Goal: Information Seeking & Learning: Learn about a topic

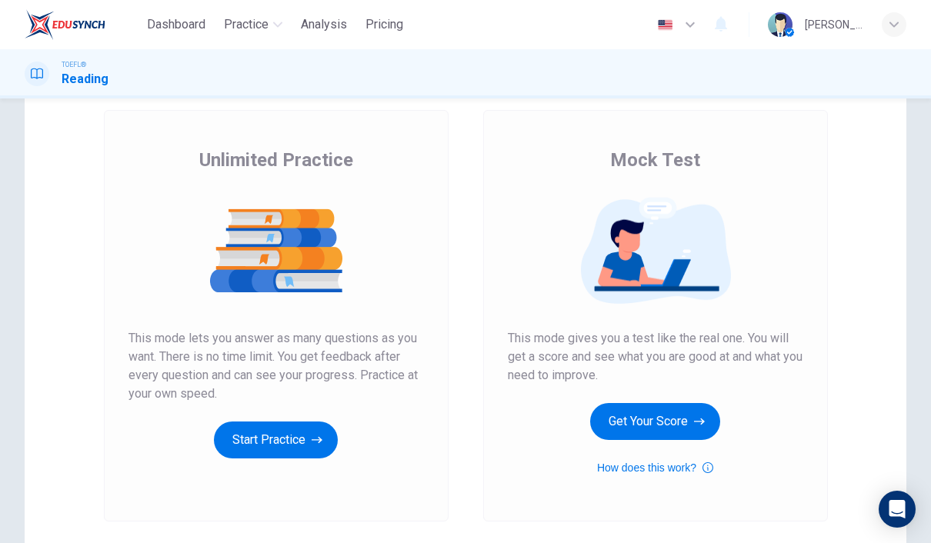
scroll to position [82, 0]
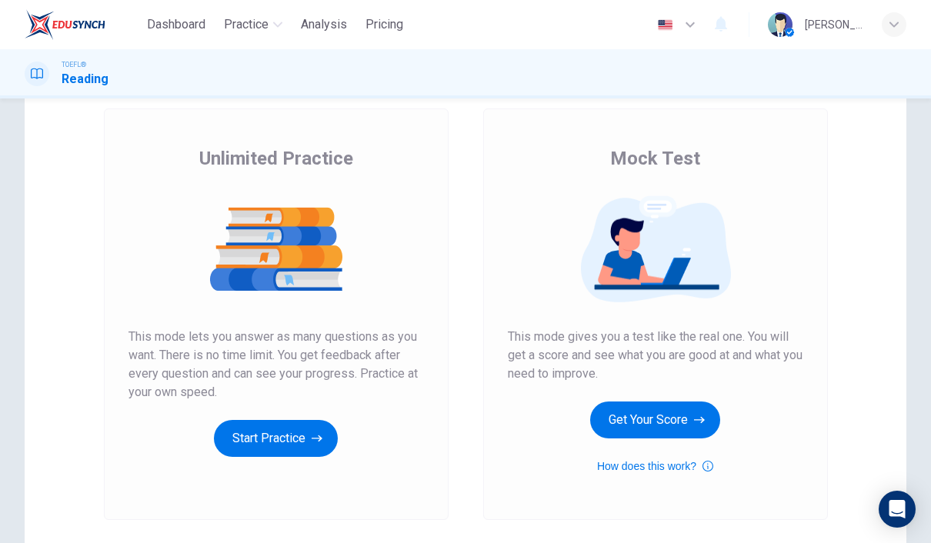
click at [252, 437] on button "Start Practice" at bounding box center [276, 438] width 124 height 37
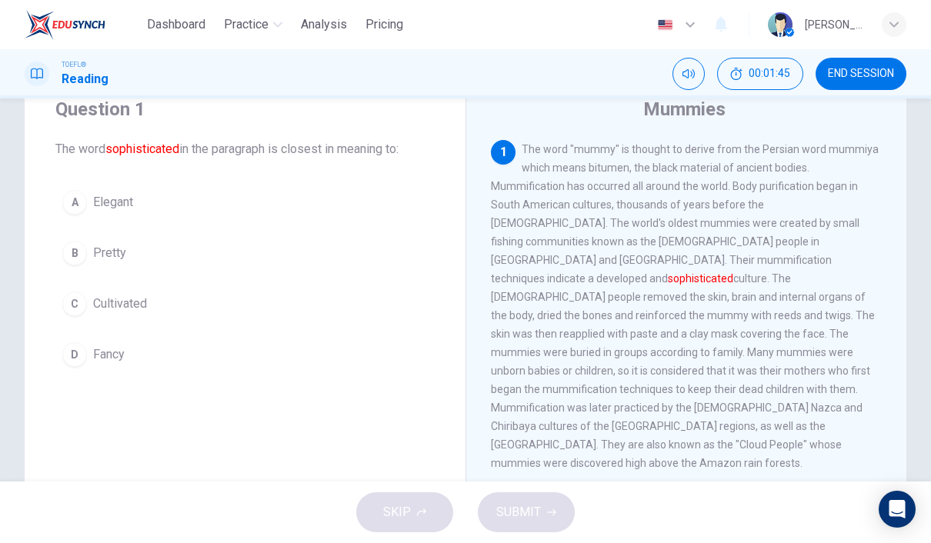
scroll to position [0, 0]
click at [81, 309] on div "C" at bounding box center [74, 304] width 25 height 25
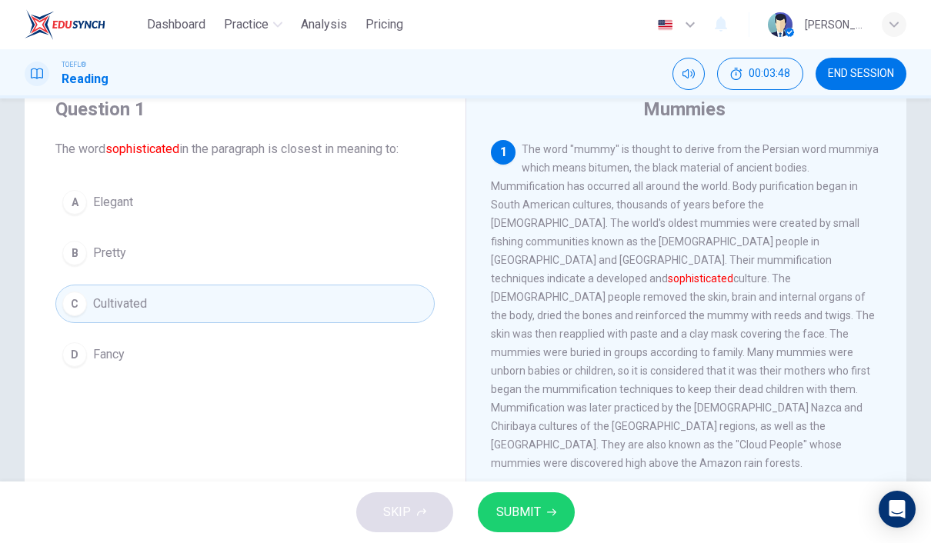
click at [513, 500] on button "SUBMIT" at bounding box center [526, 512] width 97 height 40
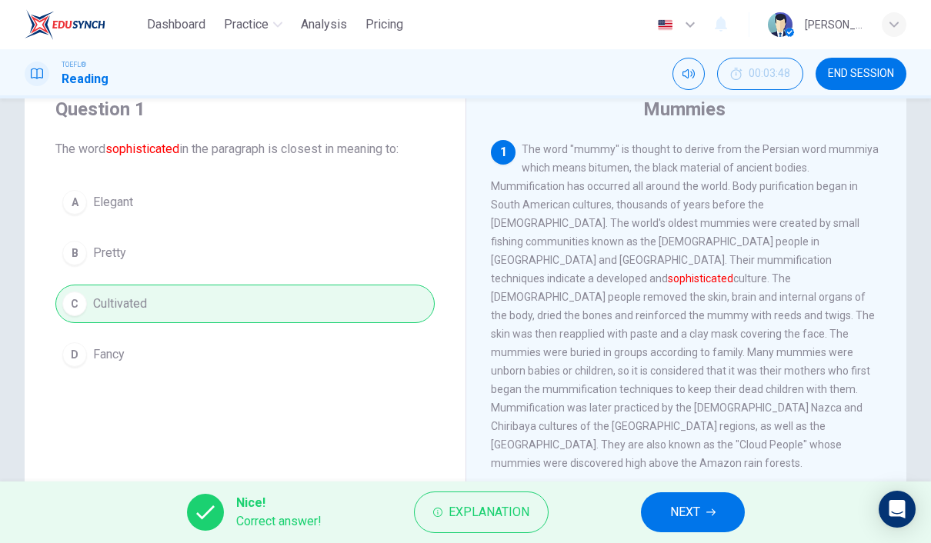
click at [714, 509] on icon "button" at bounding box center [710, 512] width 9 height 9
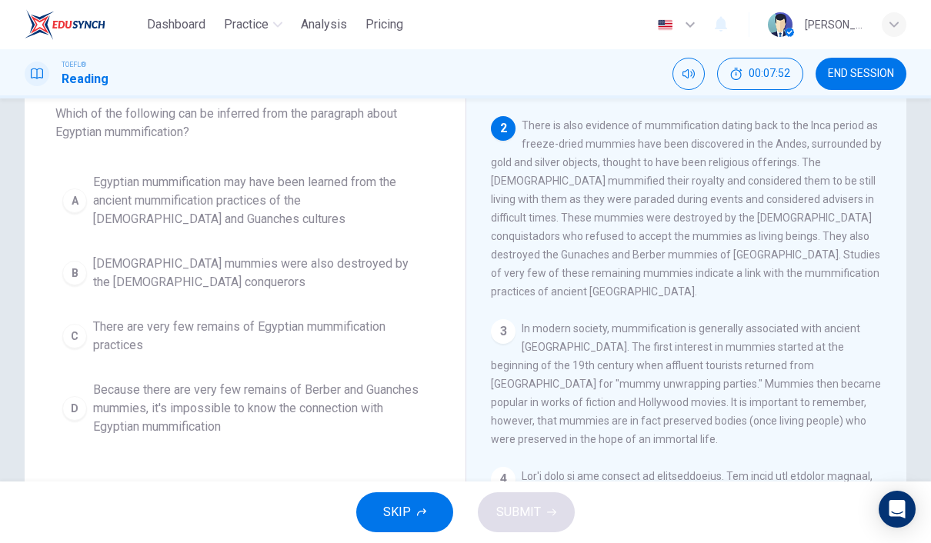
scroll to position [301, 0]
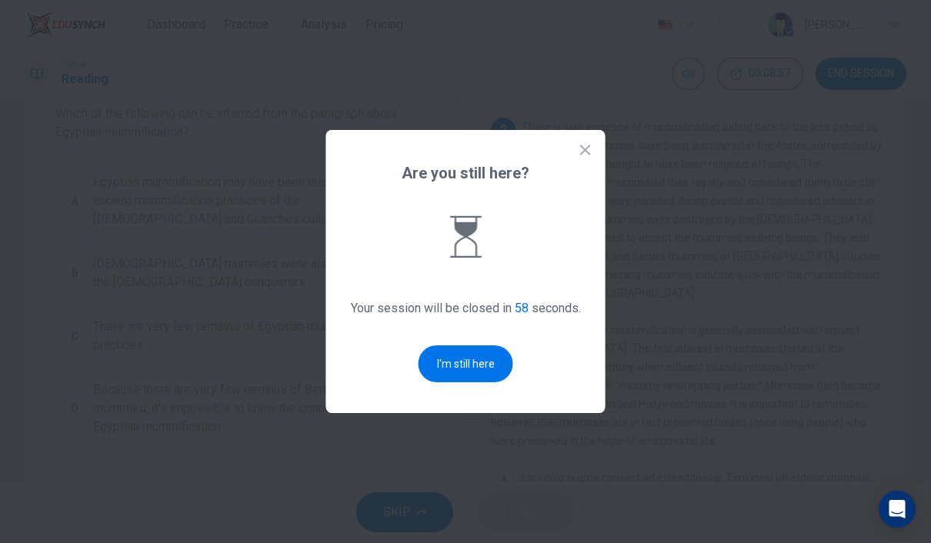
click at [495, 382] on button "I'm still here" at bounding box center [465, 363] width 95 height 37
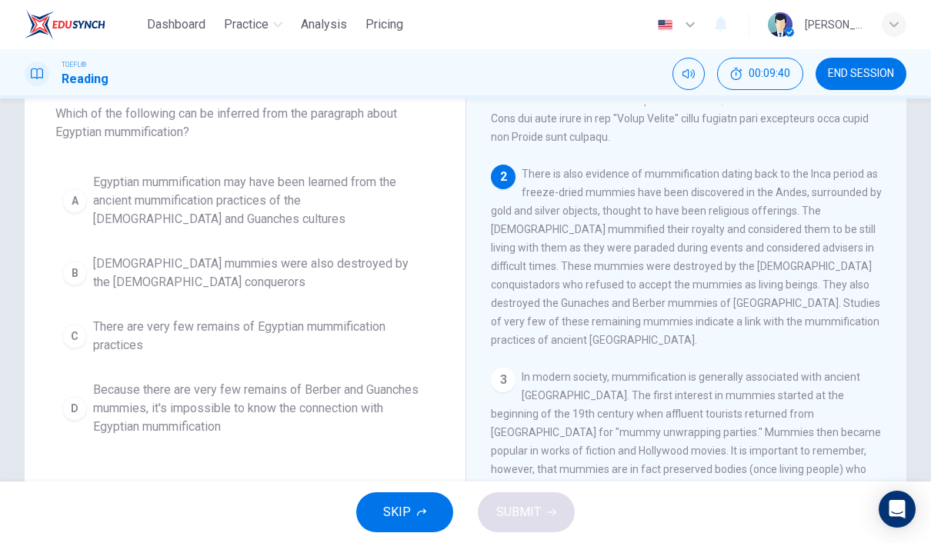
scroll to position [256, 0]
click at [206, 352] on span "There are very few remains of Egyptian mummification practices" at bounding box center [260, 336] width 335 height 37
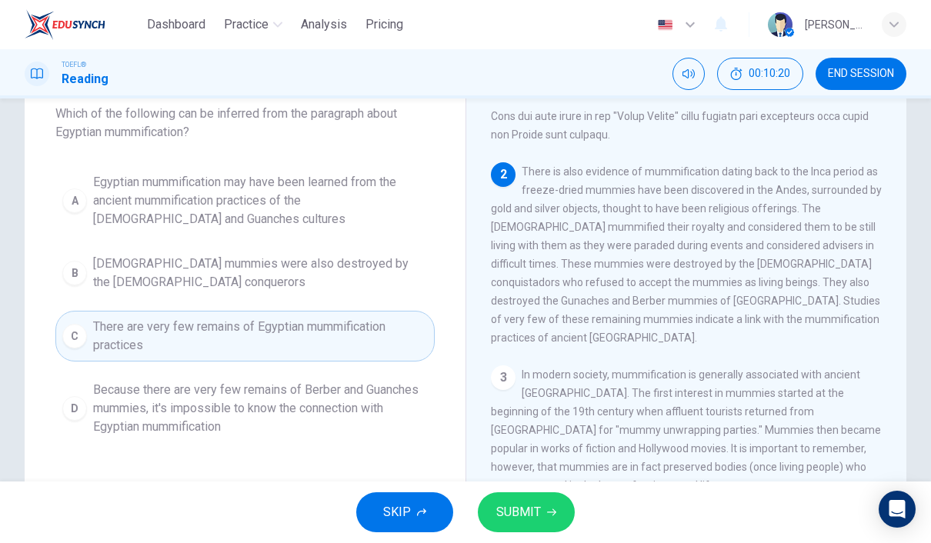
click at [547, 508] on icon "button" at bounding box center [551, 512] width 9 height 9
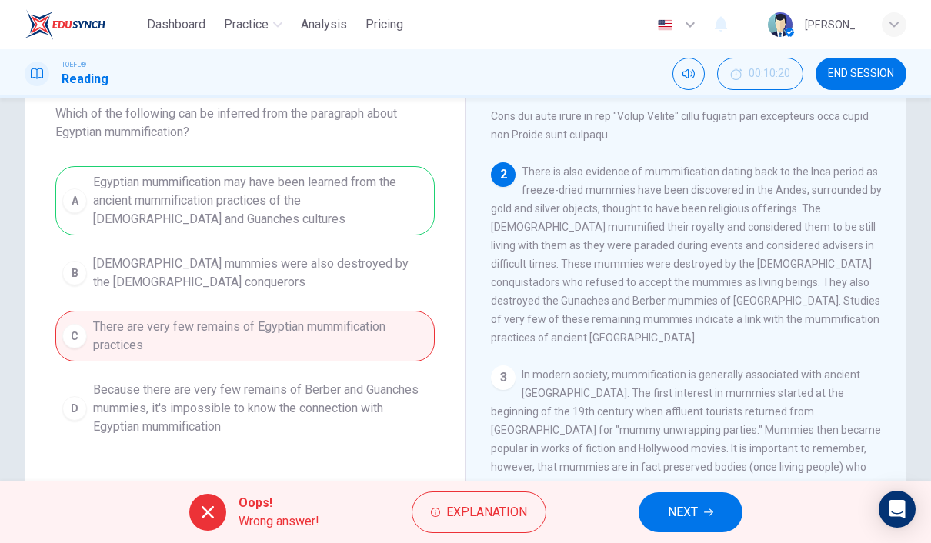
click at [448, 507] on span "Explanation" at bounding box center [486, 512] width 81 height 22
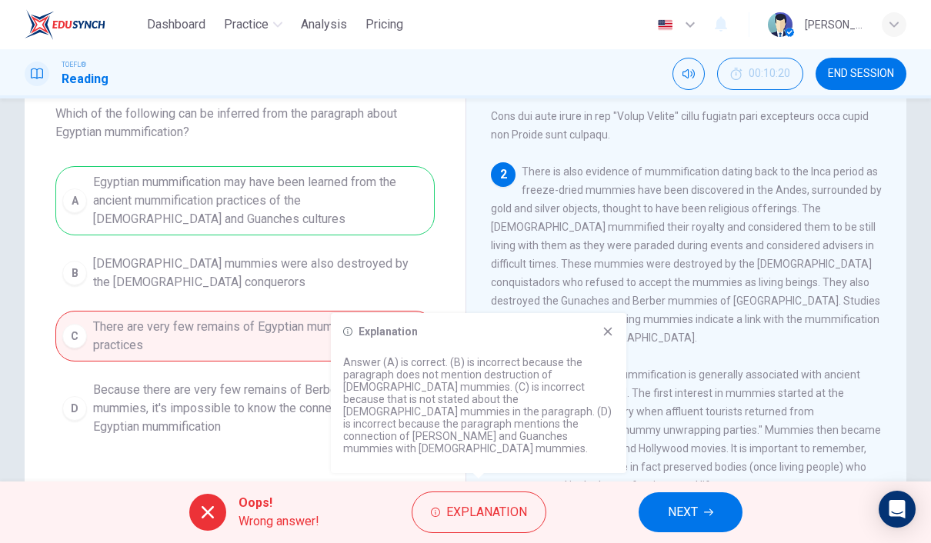
click at [598, 354] on div "Explanation Answer (A) is correct. (B) is incorrect because the paragraph does …" at bounding box center [478, 393] width 295 height 160
click at [605, 336] on icon at bounding box center [608, 332] width 8 height 8
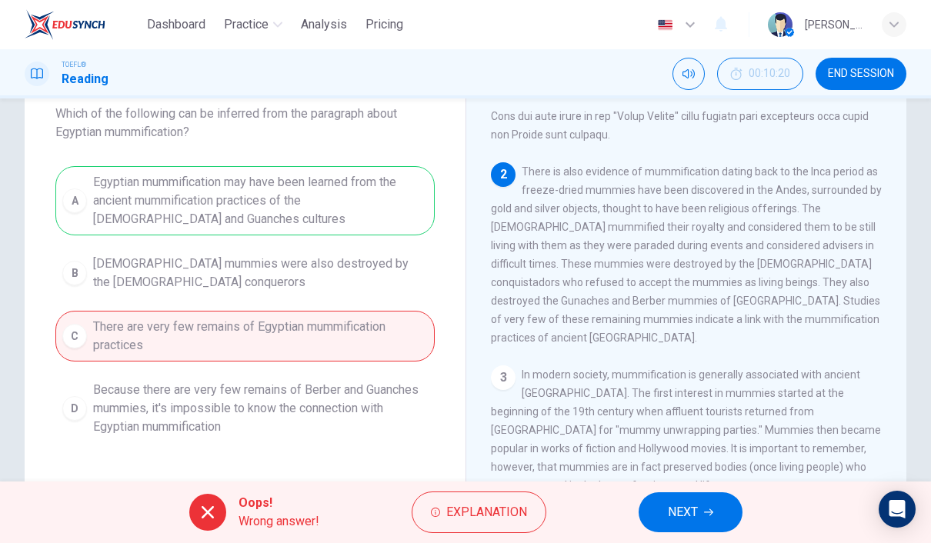
click at [689, 510] on span "NEXT" at bounding box center [683, 512] width 30 height 22
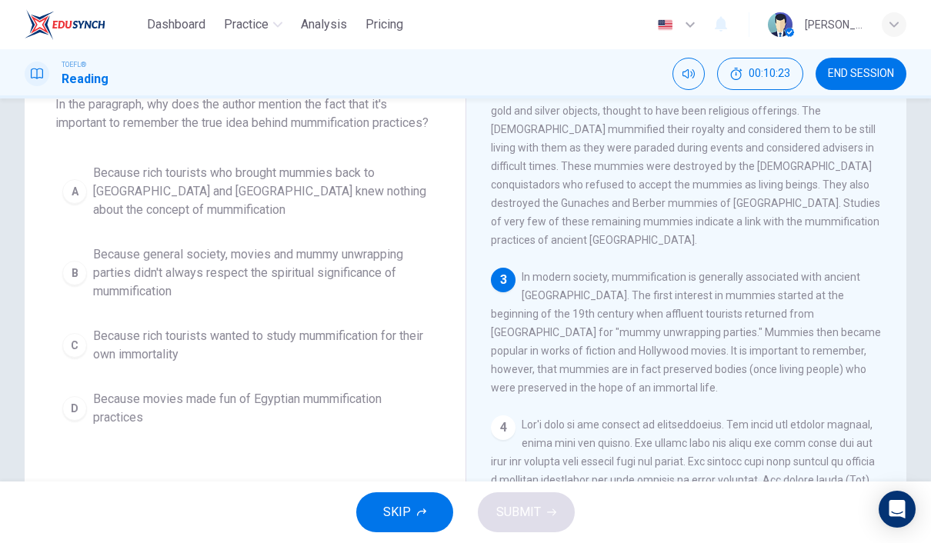
scroll to position [101, 0]
click at [135, 295] on span "Because general society, movies and mummy unwrapping parties didn't always resp…" at bounding box center [260, 273] width 335 height 55
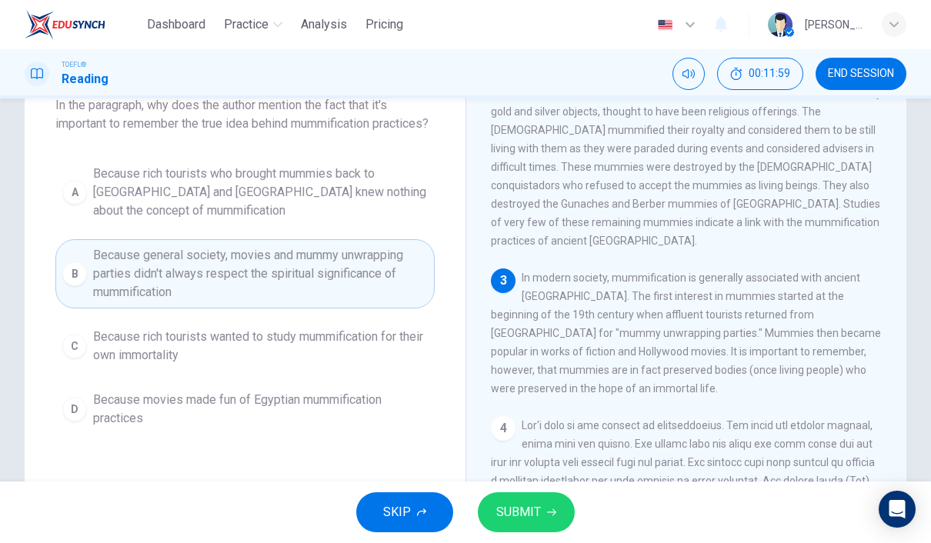
click at [514, 515] on span "SUBMIT" at bounding box center [518, 512] width 45 height 22
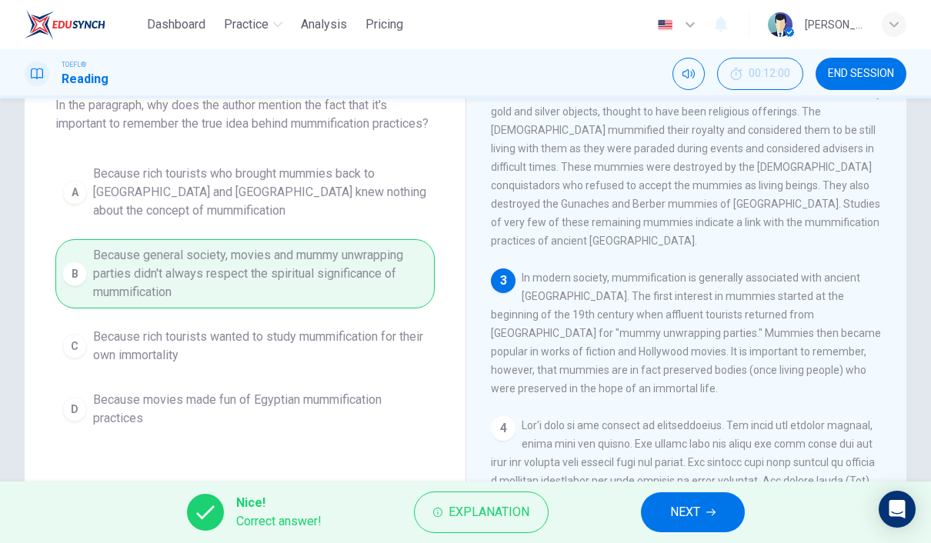
click at [683, 516] on span "NEXT" at bounding box center [685, 512] width 30 height 22
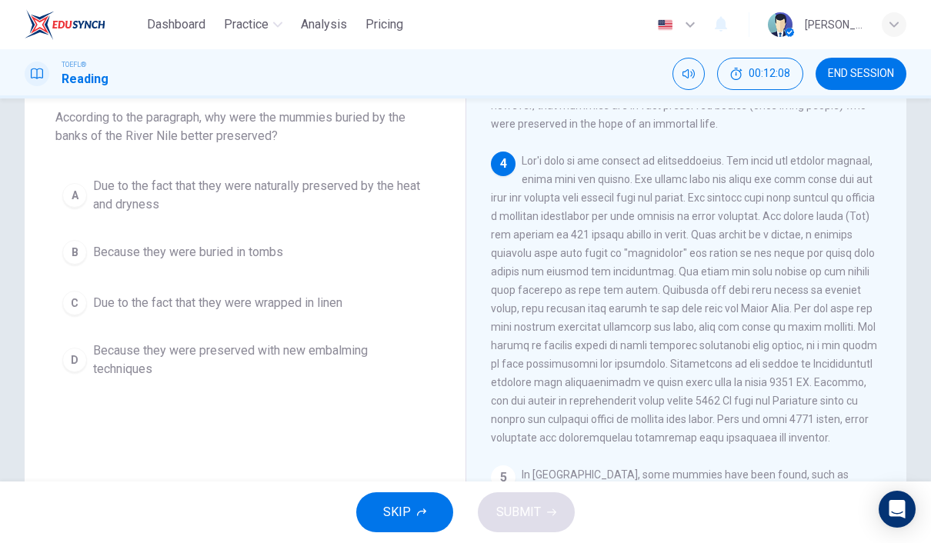
scroll to position [621, 0]
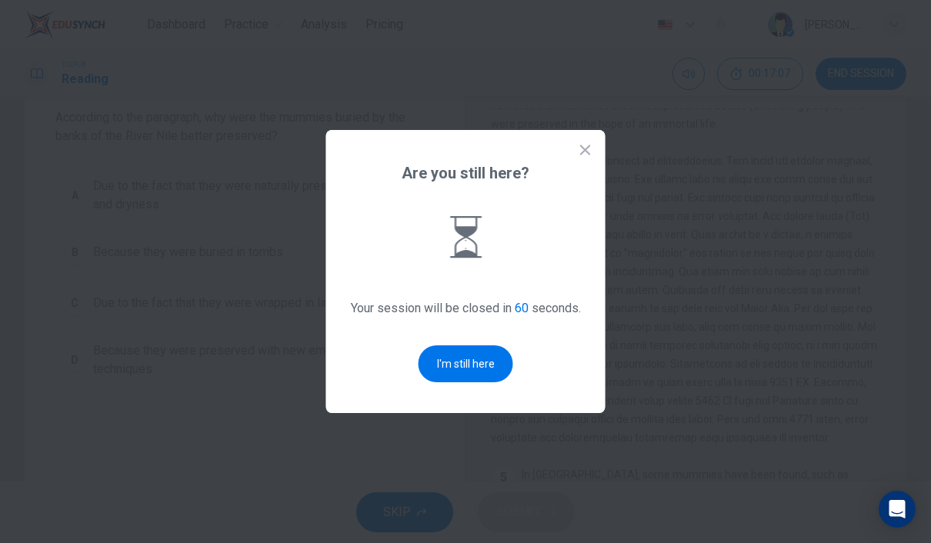
click at [451, 382] on button "I'm still here" at bounding box center [465, 363] width 95 height 37
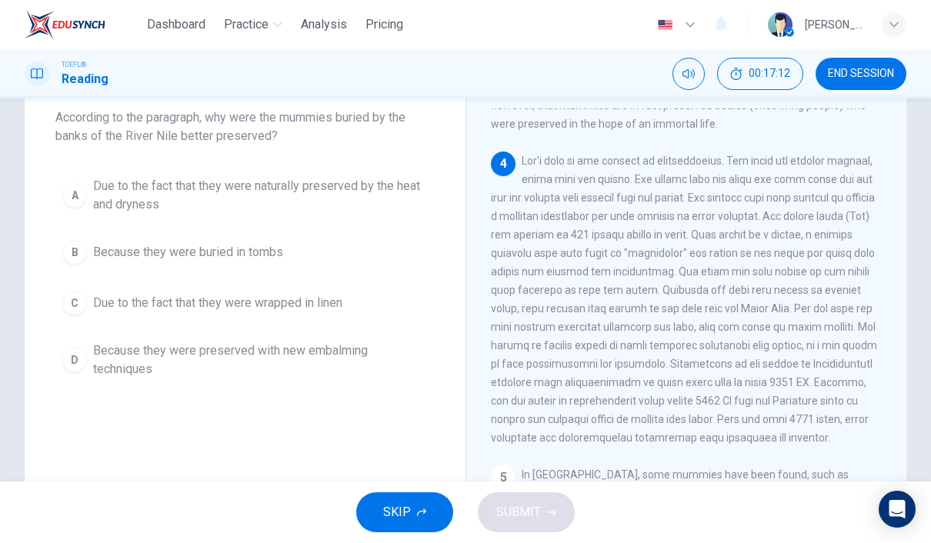
click at [61, 202] on button "A Due to the fact that they were naturally preserved by the heat and dryness" at bounding box center [244, 195] width 379 height 51
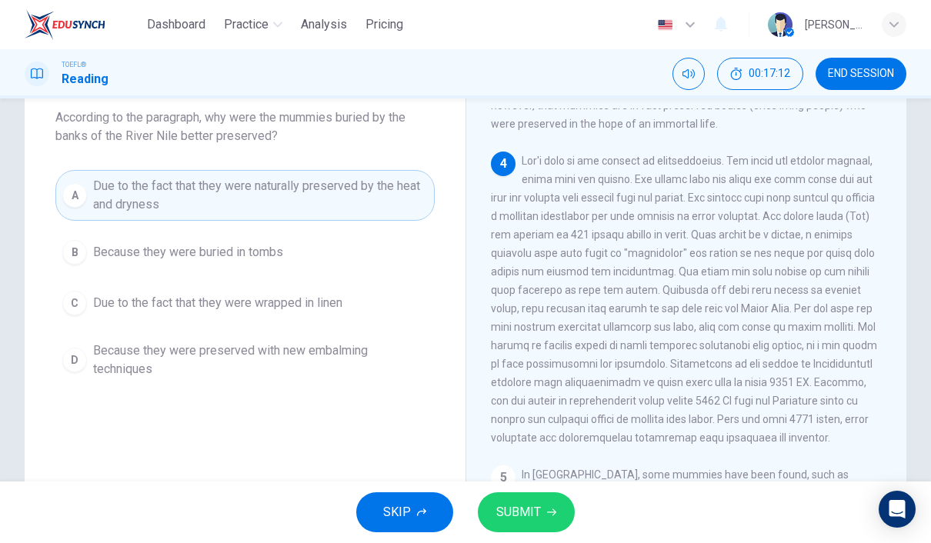
click at [523, 511] on span "SUBMIT" at bounding box center [518, 512] width 45 height 22
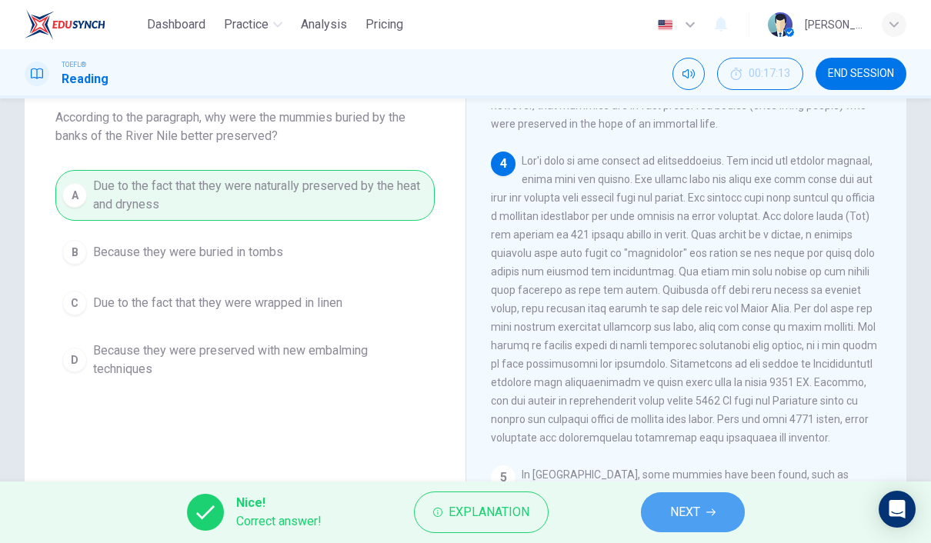
click at [705, 508] on button "NEXT" at bounding box center [693, 512] width 104 height 40
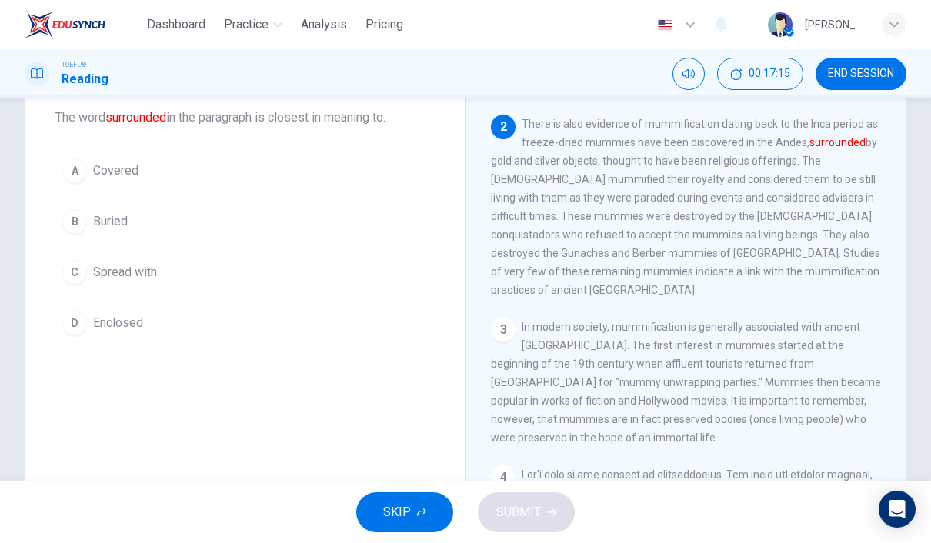
scroll to position [305, 0]
click at [67, 328] on div "D" at bounding box center [74, 323] width 25 height 25
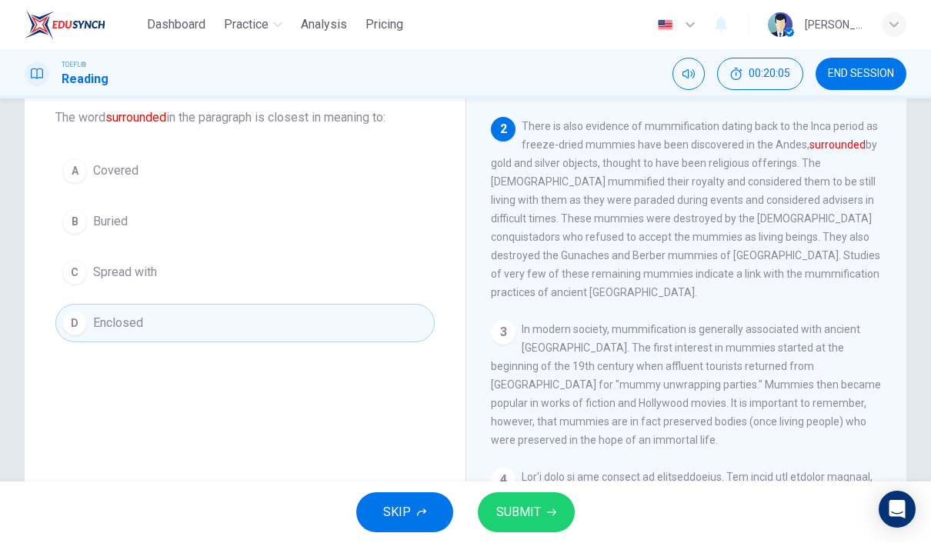
click at [533, 511] on span "SUBMIT" at bounding box center [518, 512] width 45 height 22
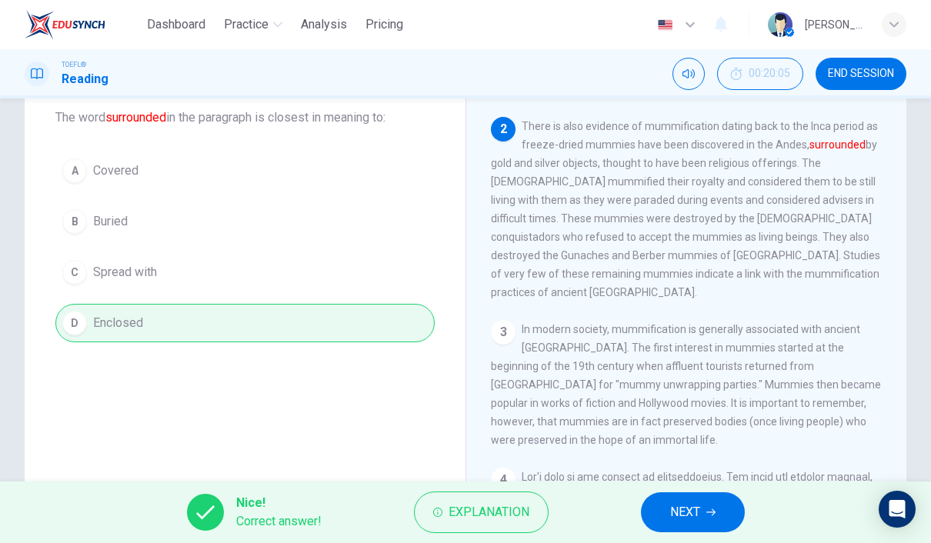
click at [495, 504] on span "Explanation" at bounding box center [488, 512] width 81 height 22
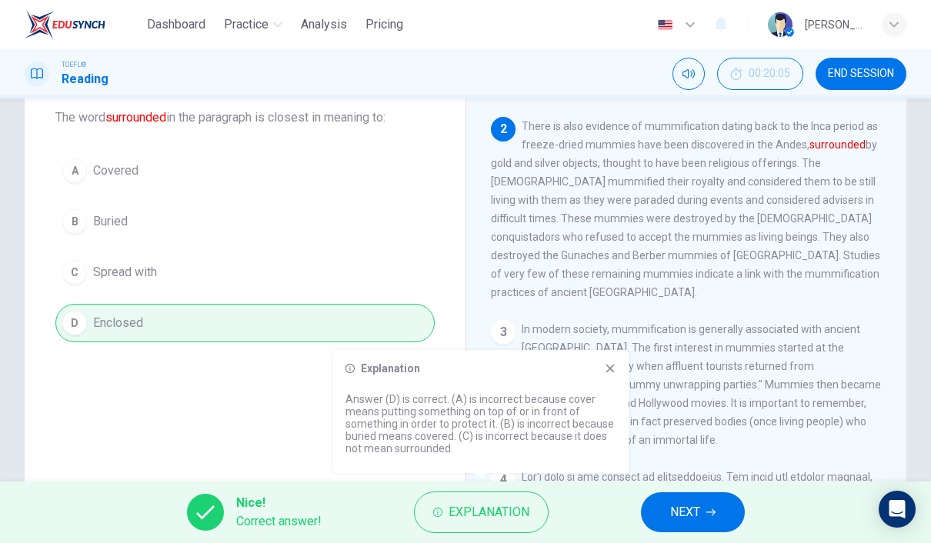
click at [607, 372] on icon at bounding box center [610, 369] width 8 height 8
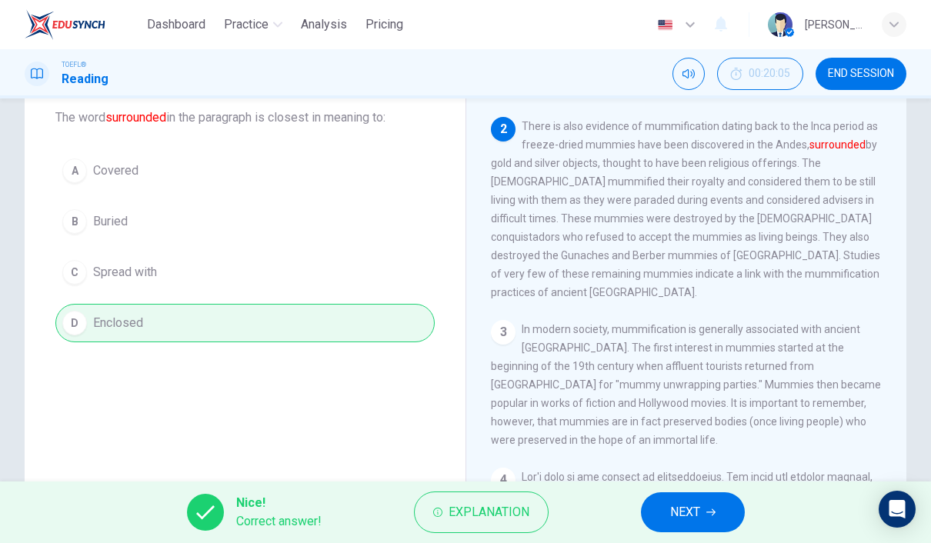
click at [711, 510] on icon "button" at bounding box center [710, 512] width 9 height 9
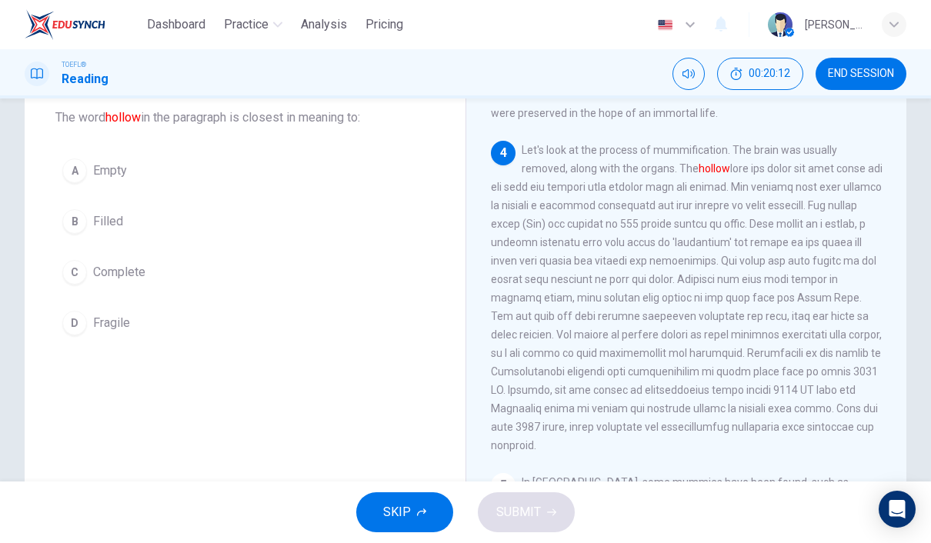
scroll to position [635, 0]
click at [172, 172] on button "A Empty" at bounding box center [244, 171] width 379 height 38
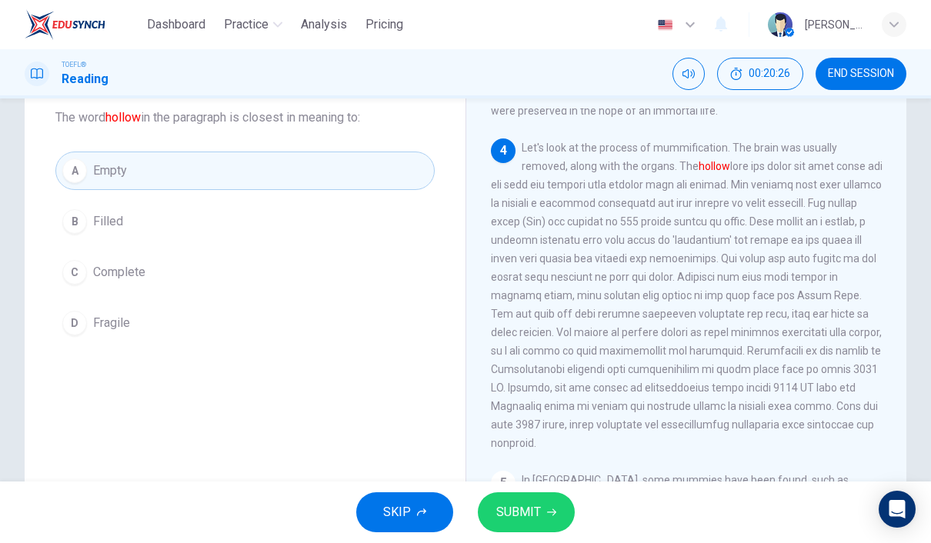
click at [559, 522] on button "SUBMIT" at bounding box center [526, 512] width 97 height 40
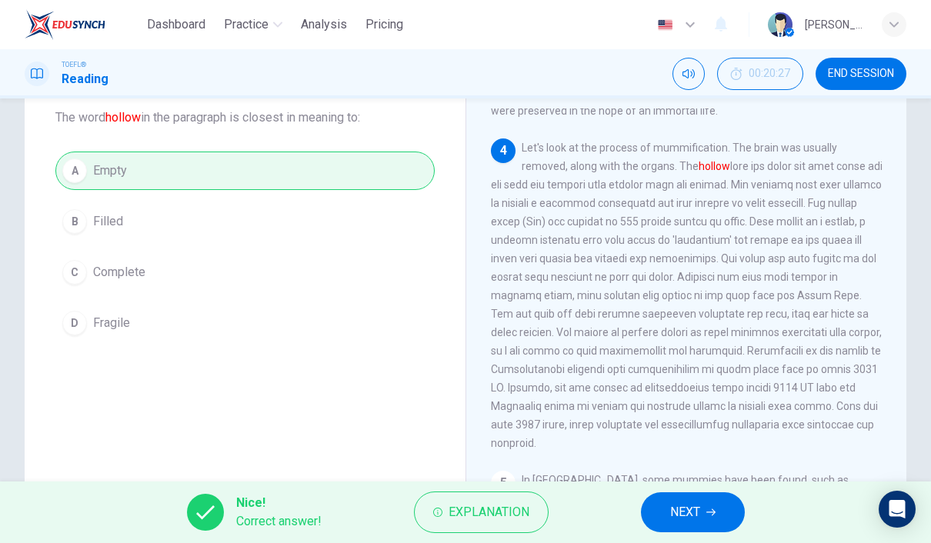
click at [685, 515] on span "NEXT" at bounding box center [685, 512] width 30 height 22
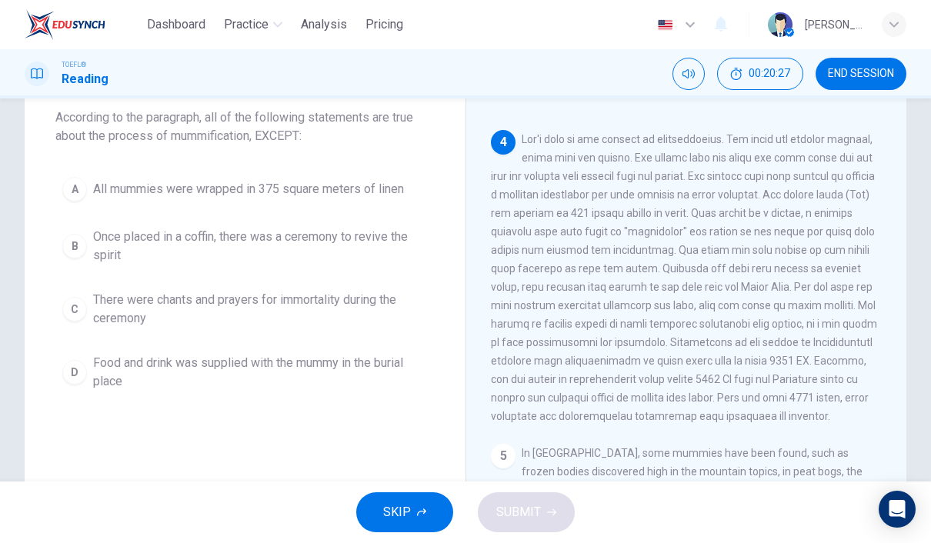
scroll to position [651, 0]
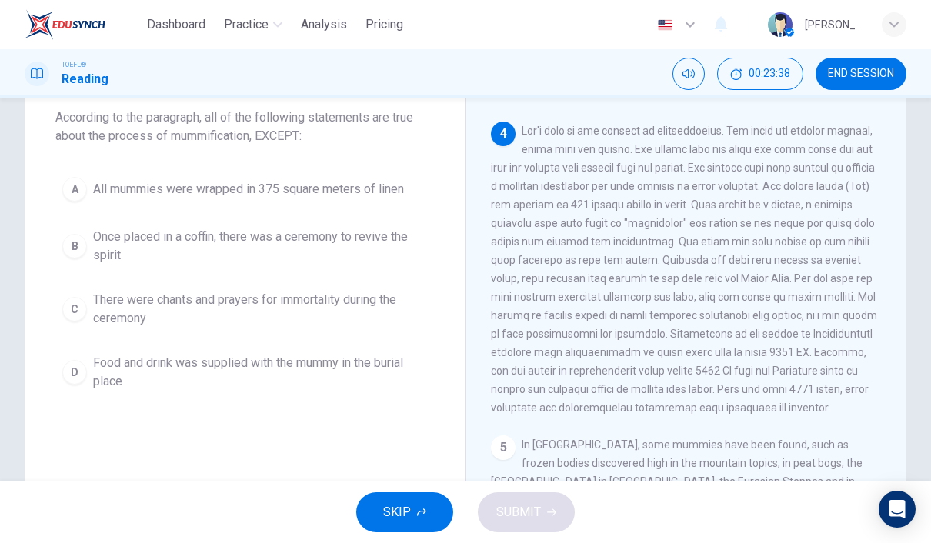
click at [255, 185] on span "All mummies were wrapped in 375 square meters of linen" at bounding box center [248, 189] width 311 height 18
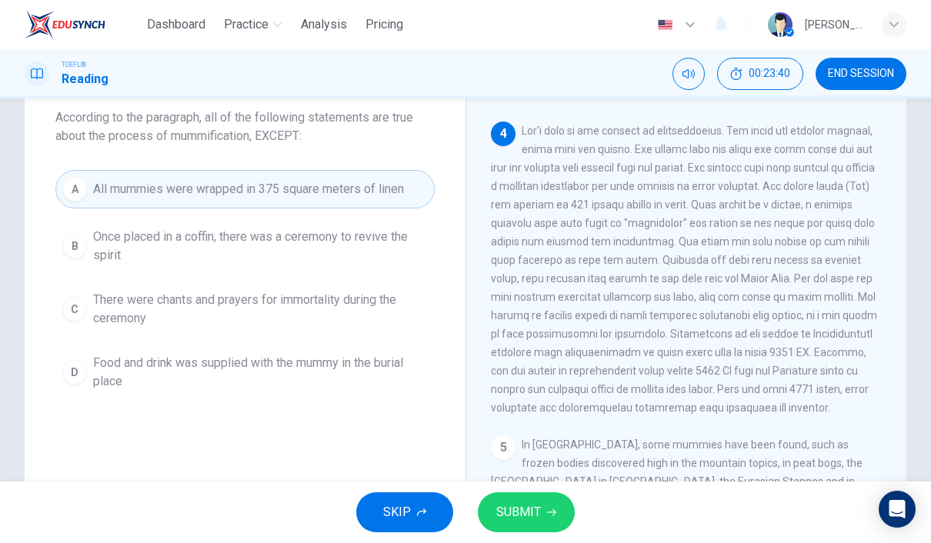
click at [551, 503] on button "SUBMIT" at bounding box center [526, 512] width 97 height 40
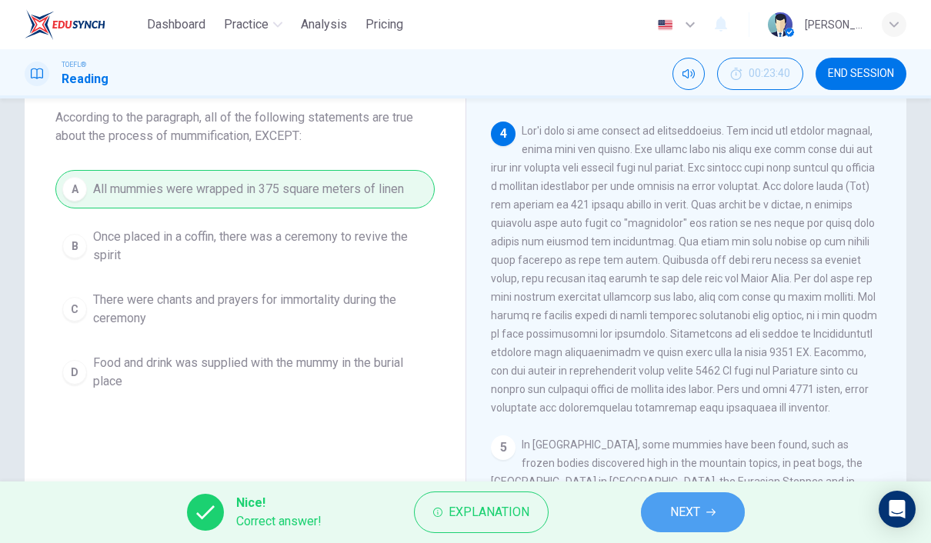
click at [698, 517] on span "NEXT" at bounding box center [685, 512] width 30 height 22
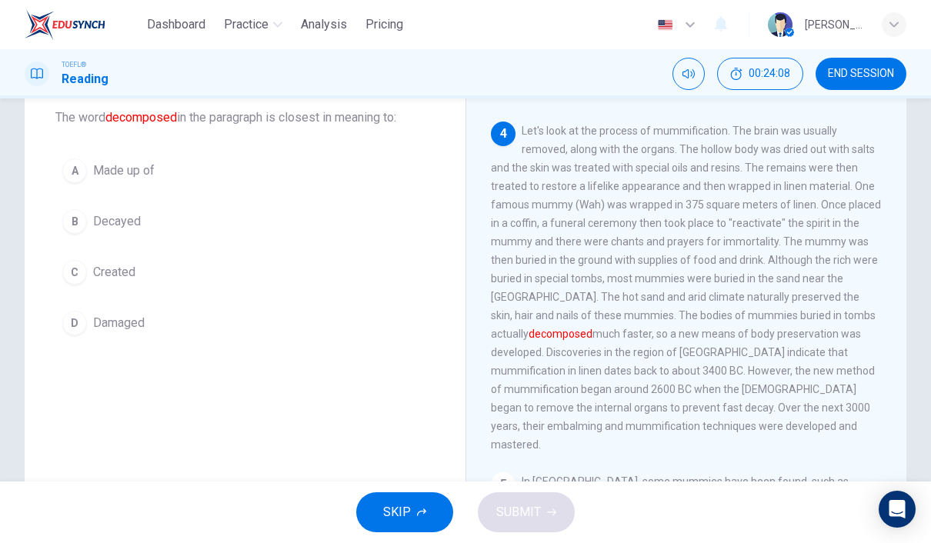
click at [255, 227] on button "B Decayed" at bounding box center [244, 221] width 379 height 38
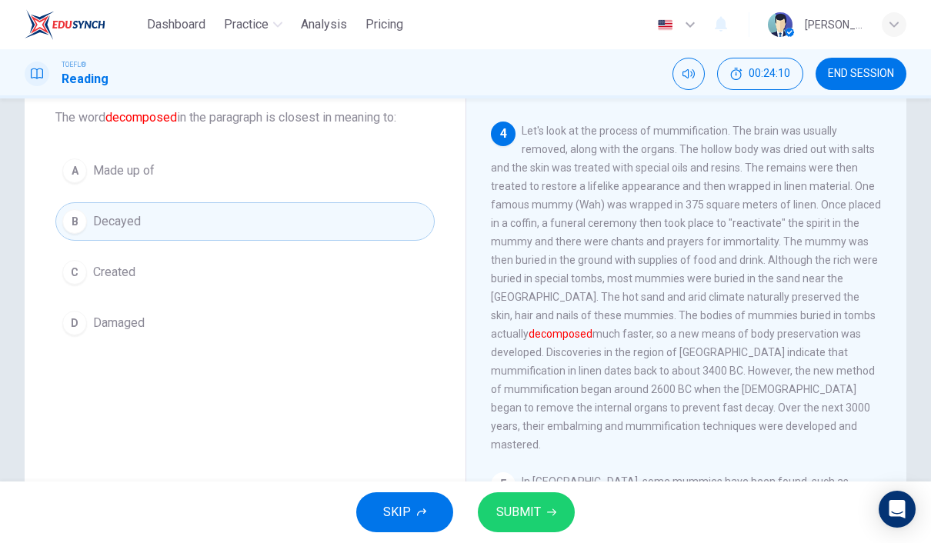
click at [547, 505] on button "SUBMIT" at bounding box center [526, 512] width 97 height 40
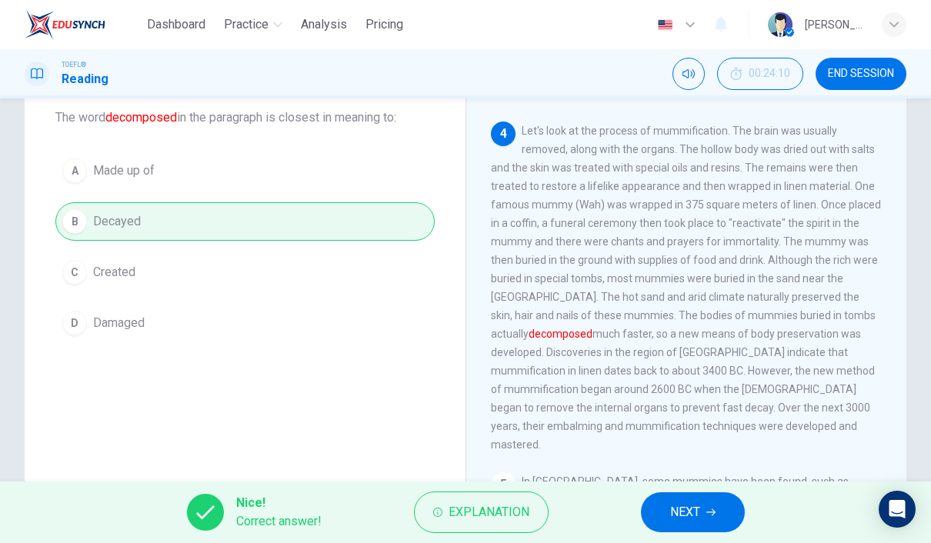
click at [717, 511] on button "NEXT" at bounding box center [693, 512] width 104 height 40
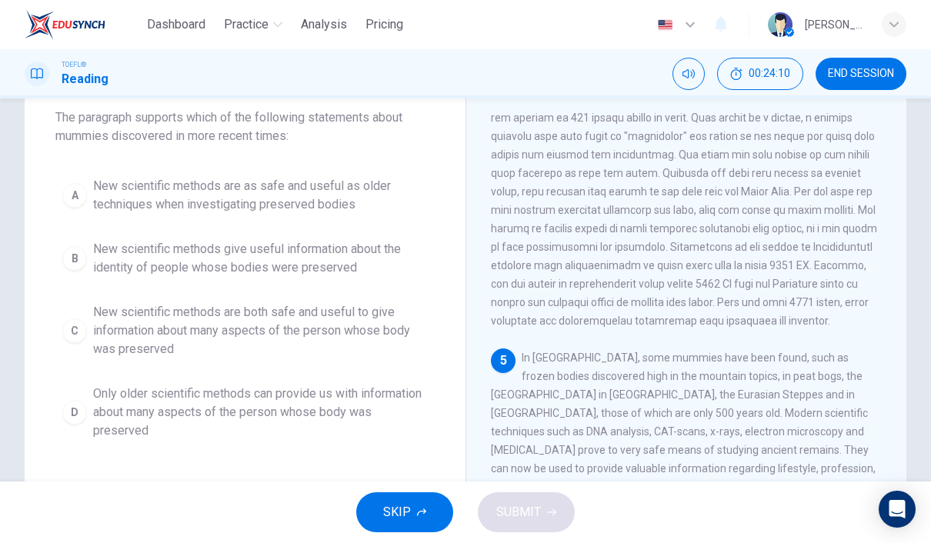
scroll to position [822, 0]
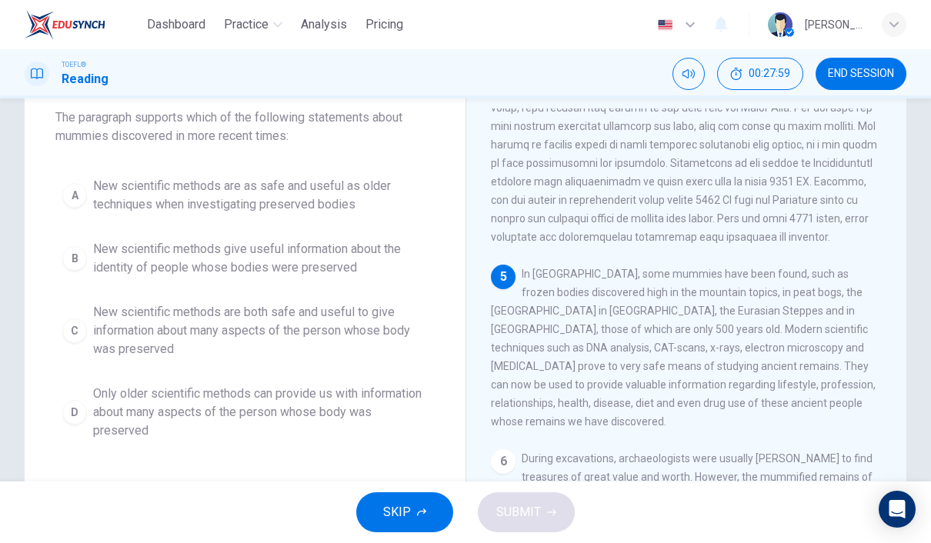
click at [82, 331] on div "C" at bounding box center [74, 330] width 25 height 25
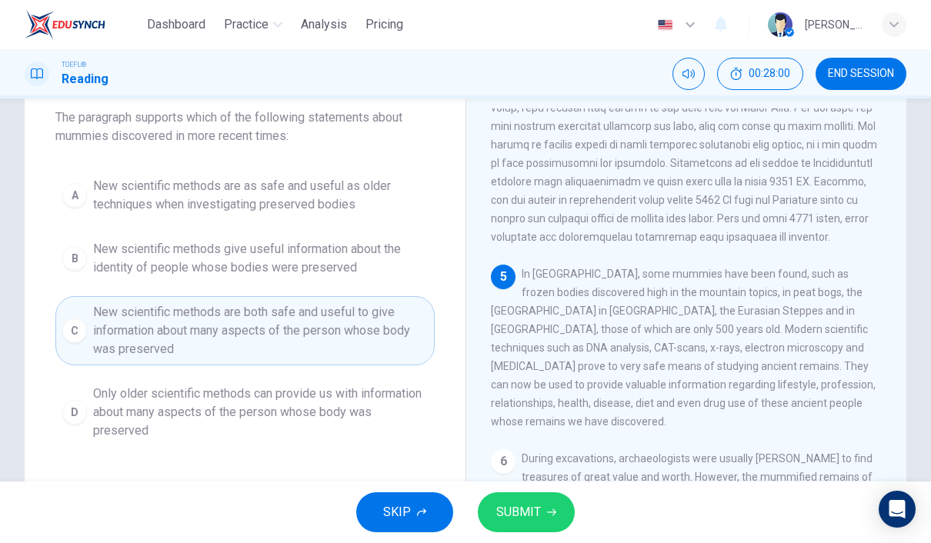
click at [531, 502] on span "SUBMIT" at bounding box center [518, 512] width 45 height 22
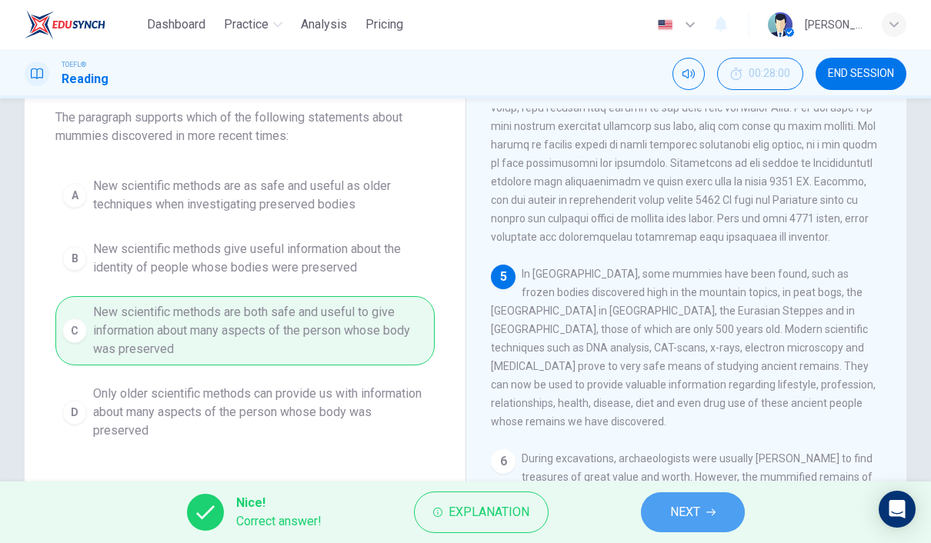
click at [701, 515] on button "NEXT" at bounding box center [693, 512] width 104 height 40
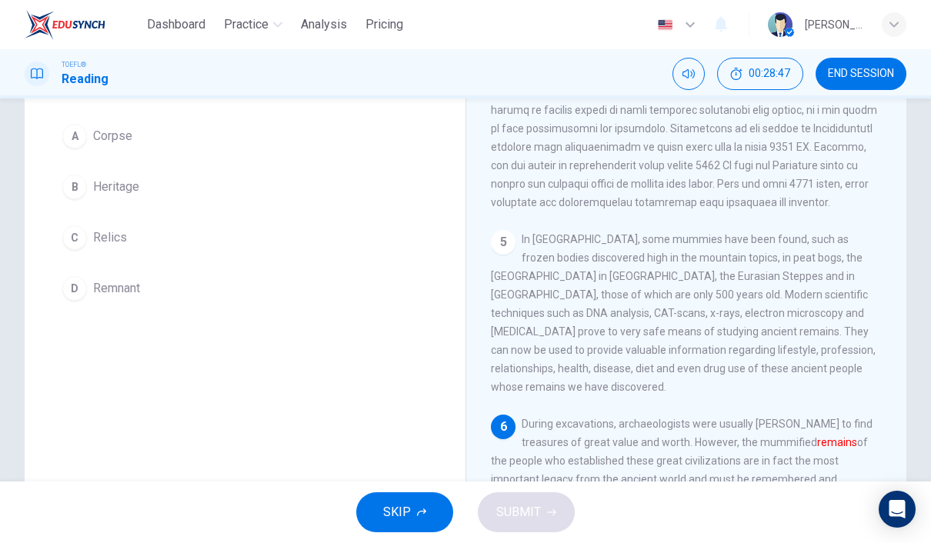
scroll to position [115, 0]
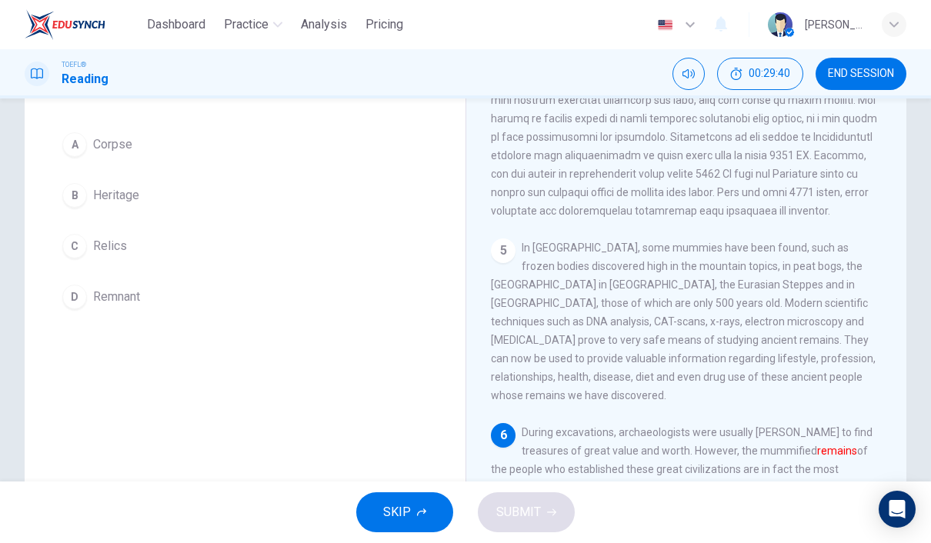
click at [195, 155] on button "A Corpse" at bounding box center [244, 144] width 379 height 38
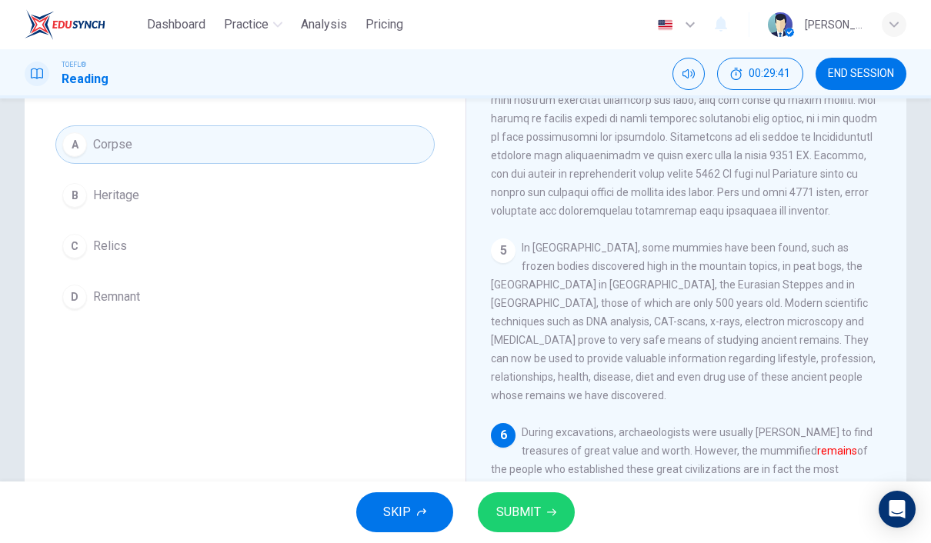
click at [538, 505] on span "SUBMIT" at bounding box center [518, 512] width 45 height 22
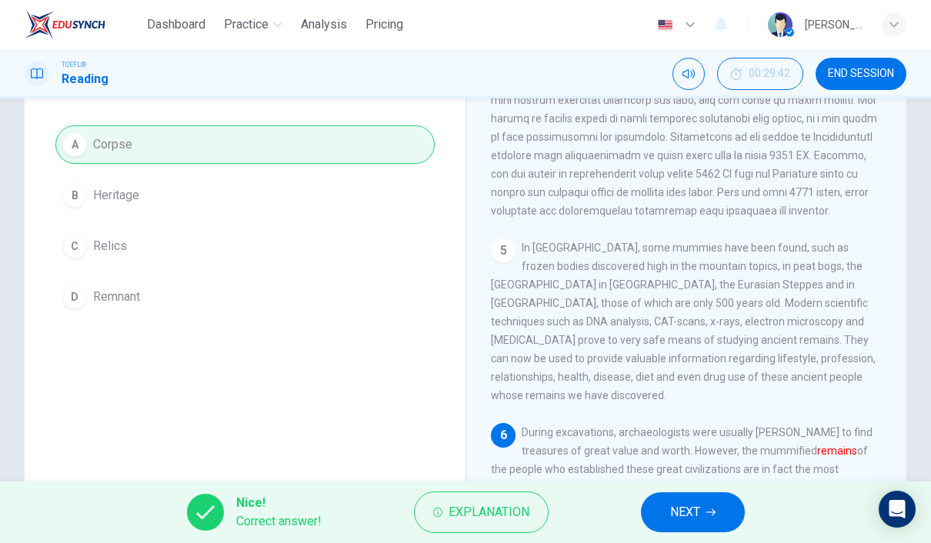
click at [713, 516] on icon "button" at bounding box center [710, 512] width 9 height 9
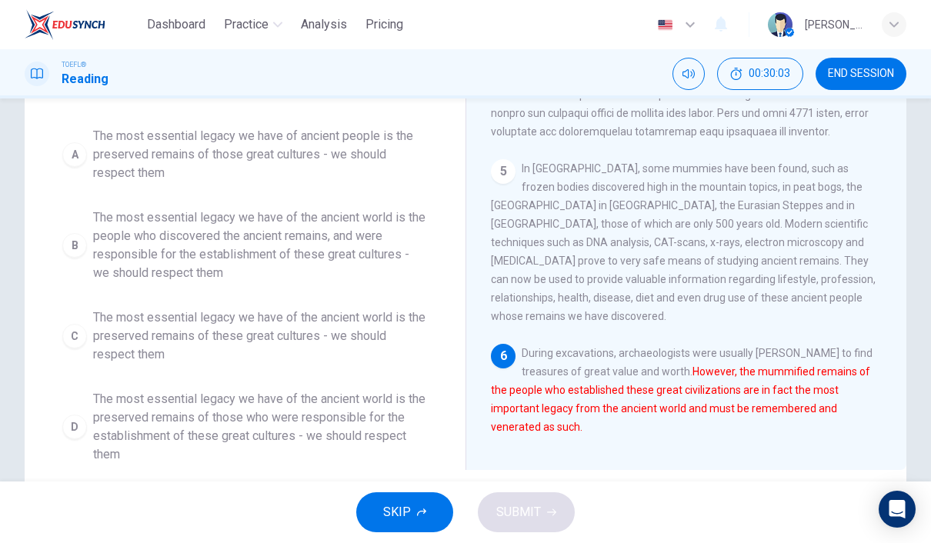
scroll to position [195, 0]
click at [260, 431] on span "The most essential legacy we have of the ancient world is the preserved remains…" at bounding box center [260, 426] width 335 height 74
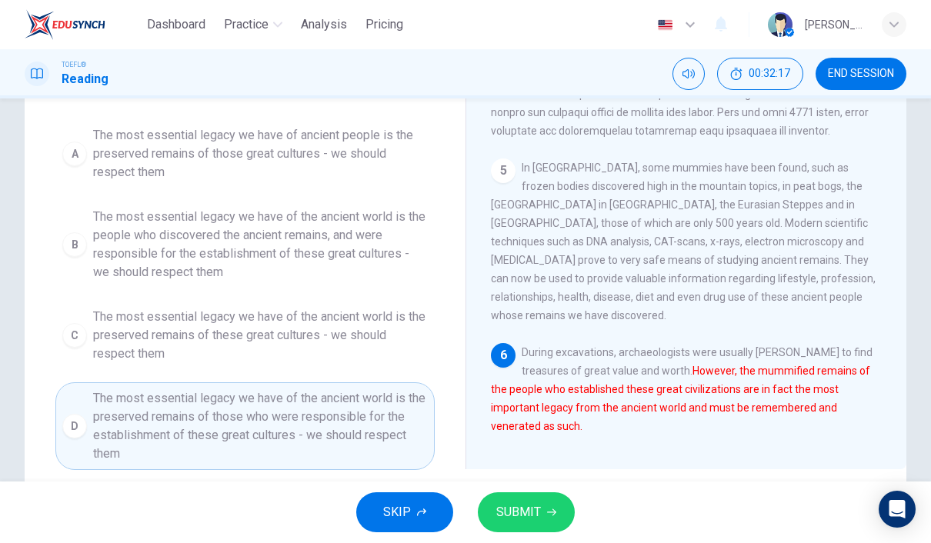
click at [543, 500] on button "SUBMIT" at bounding box center [526, 512] width 97 height 40
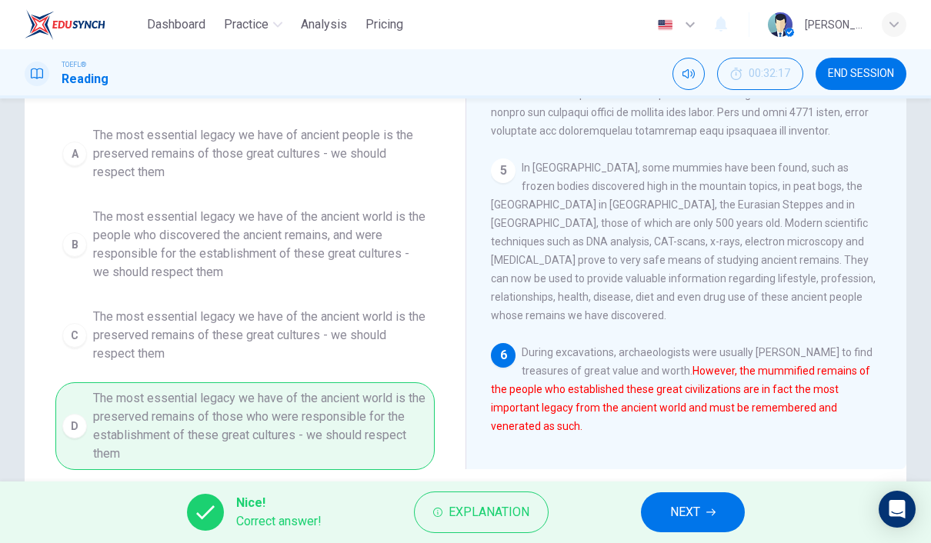
click at [699, 508] on span "NEXT" at bounding box center [685, 512] width 30 height 22
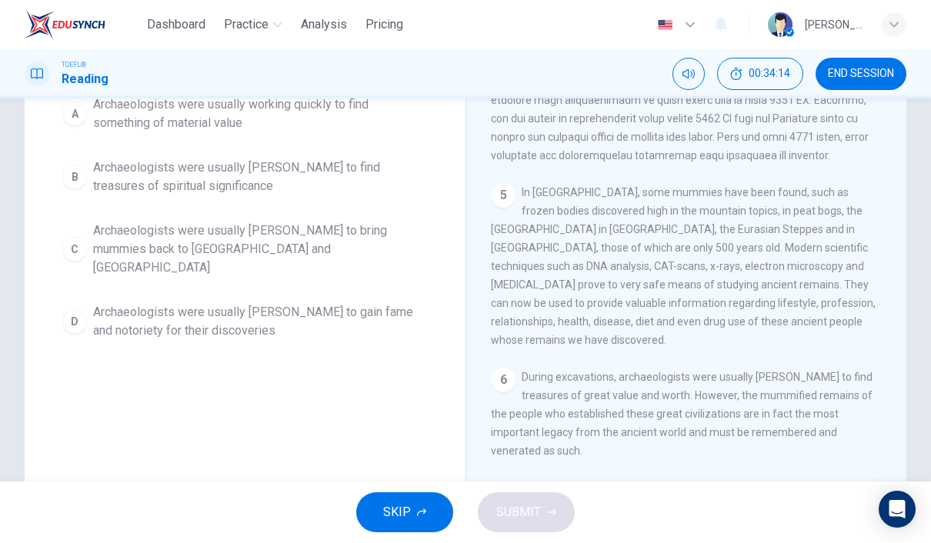
scroll to position [160, 0]
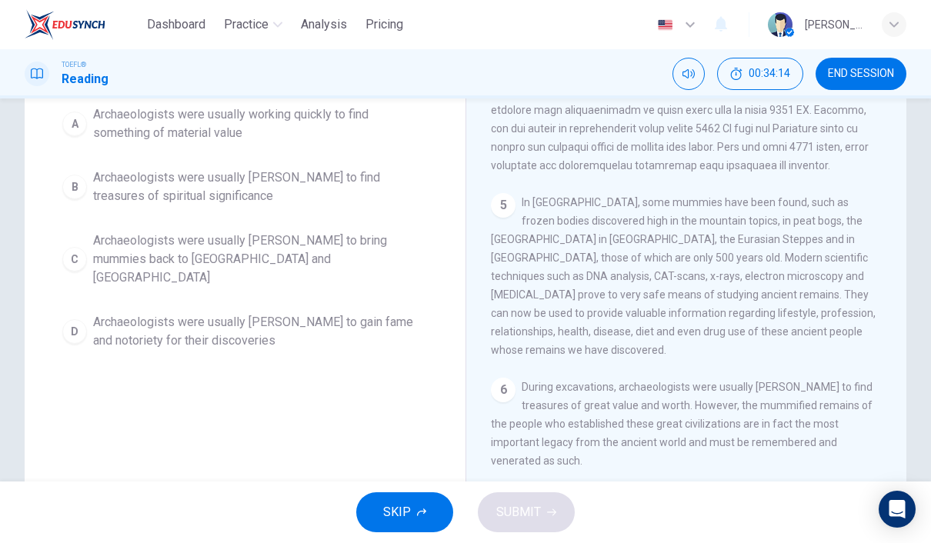
click at [67, 191] on div "B" at bounding box center [74, 187] width 25 height 25
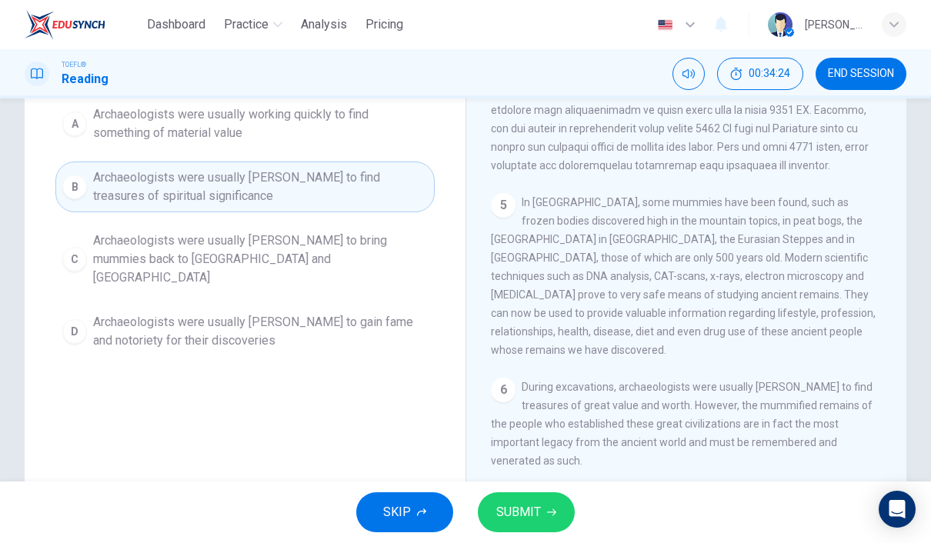
click at [534, 508] on span "SUBMIT" at bounding box center [518, 512] width 45 height 22
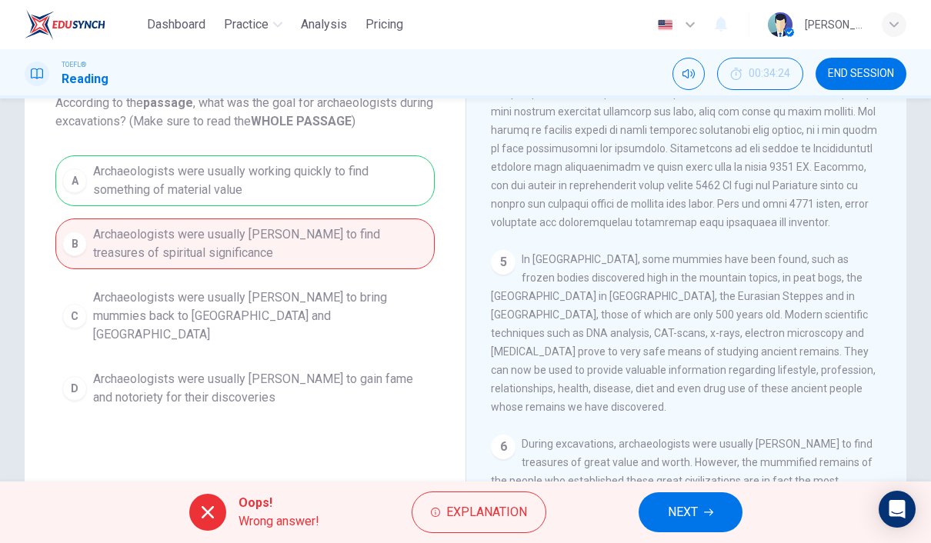
scroll to position [102, 0]
